Goal: Task Accomplishment & Management: Use online tool/utility

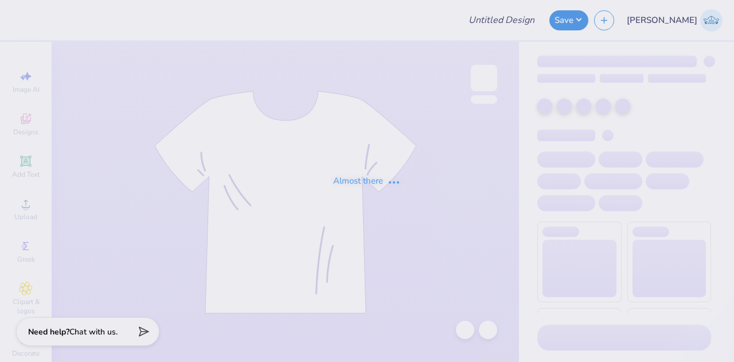
type input "K-State College of Business Merch"
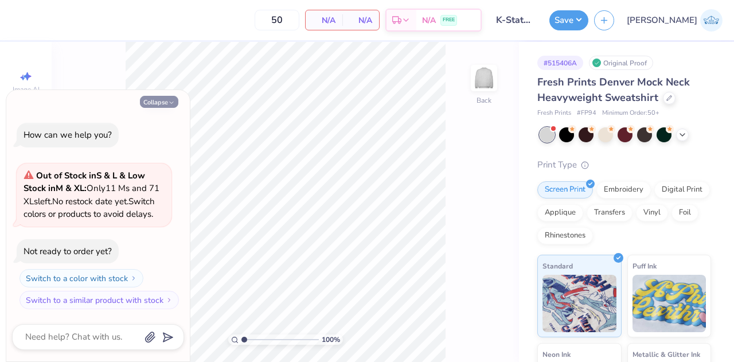
click at [160, 96] on button "Collapse" at bounding box center [159, 102] width 38 height 12
type textarea "x"
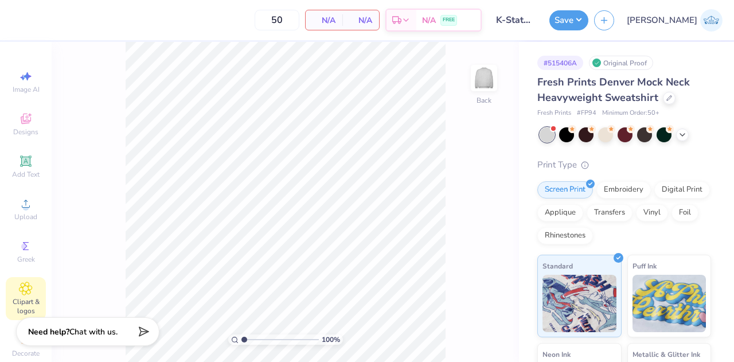
click at [23, 286] on icon at bounding box center [26, 288] width 6 height 6
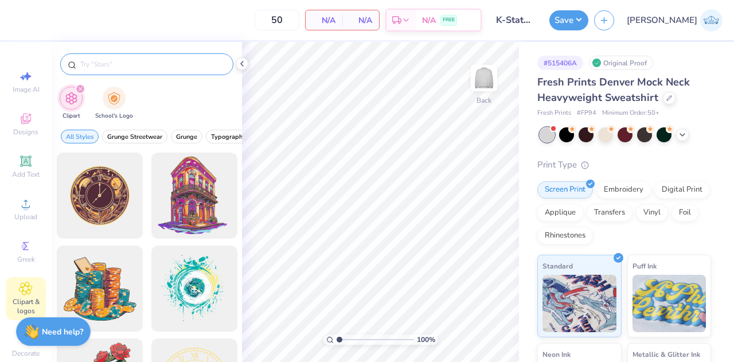
click at [169, 64] on input "text" at bounding box center [152, 63] width 147 height 11
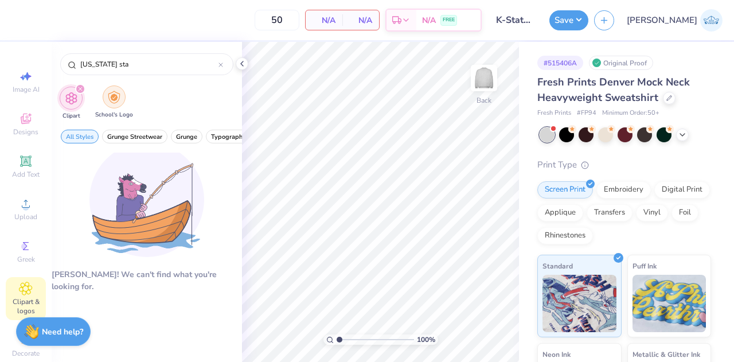
type input "kansas sta"
click at [113, 96] on img "filter for School's Logo" at bounding box center [114, 97] width 13 height 13
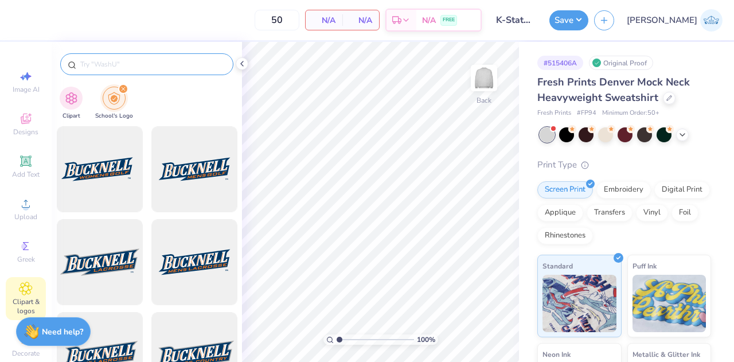
click at [122, 63] on input "text" at bounding box center [152, 63] width 147 height 11
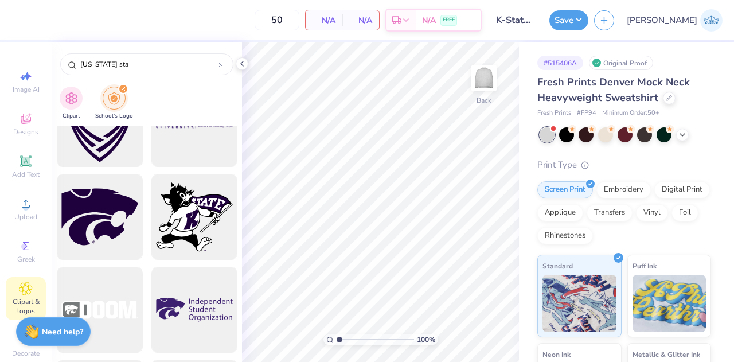
scroll to position [344, 0]
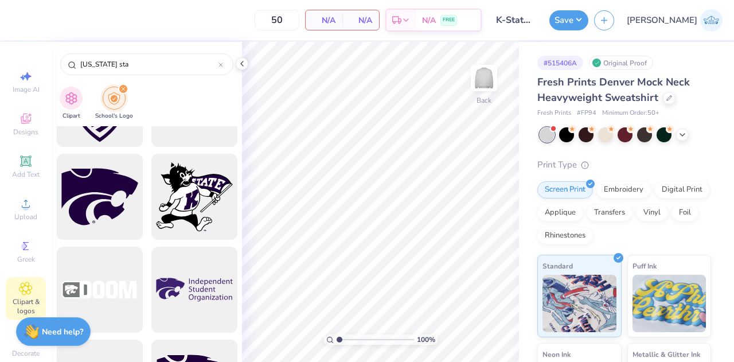
type input "kansas sta"
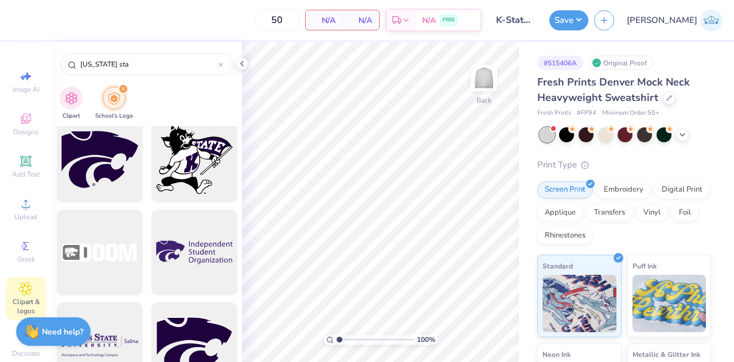
scroll to position [401, 0]
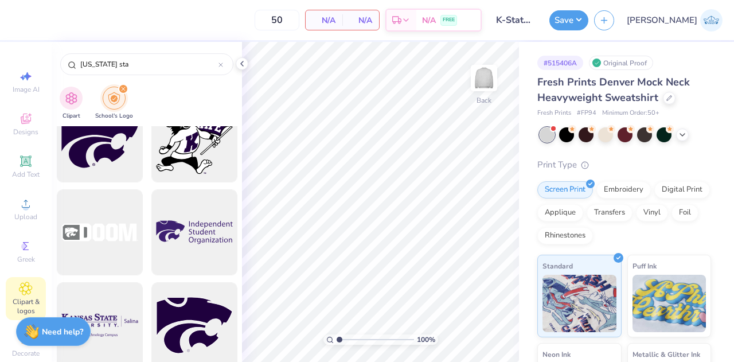
click at [209, 10] on div "50 N/A Per Item N/A Total Est. Delivery N/A FREE" at bounding box center [249, 20] width 464 height 40
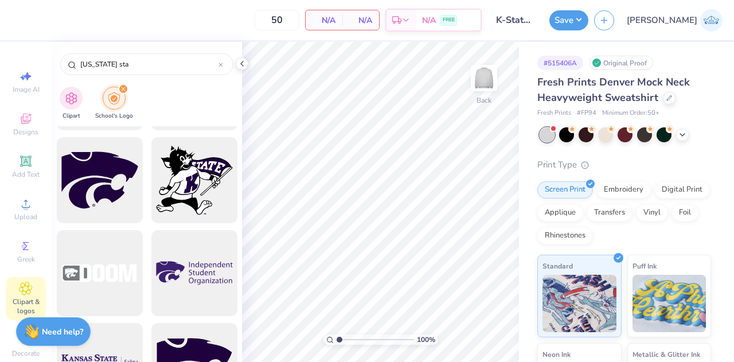
scroll to position [363, 0]
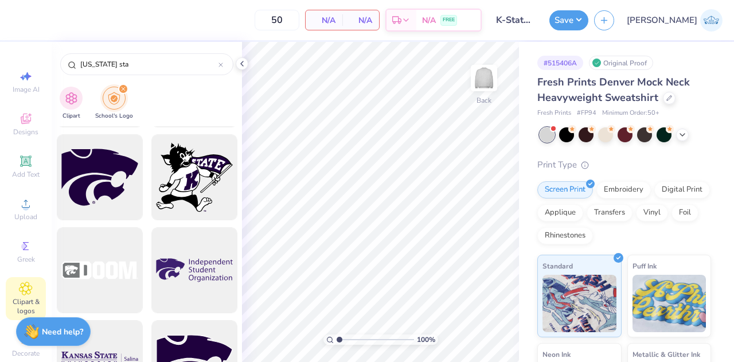
drag, startPoint x: 199, startPoint y: 31, endPoint x: 207, endPoint y: 29, distance: 7.6
click at [199, 31] on div "50 N/A Per Item N/A Total Est. Delivery N/A FREE" at bounding box center [249, 20] width 464 height 40
